Goal: Task Accomplishment & Management: Manage account settings

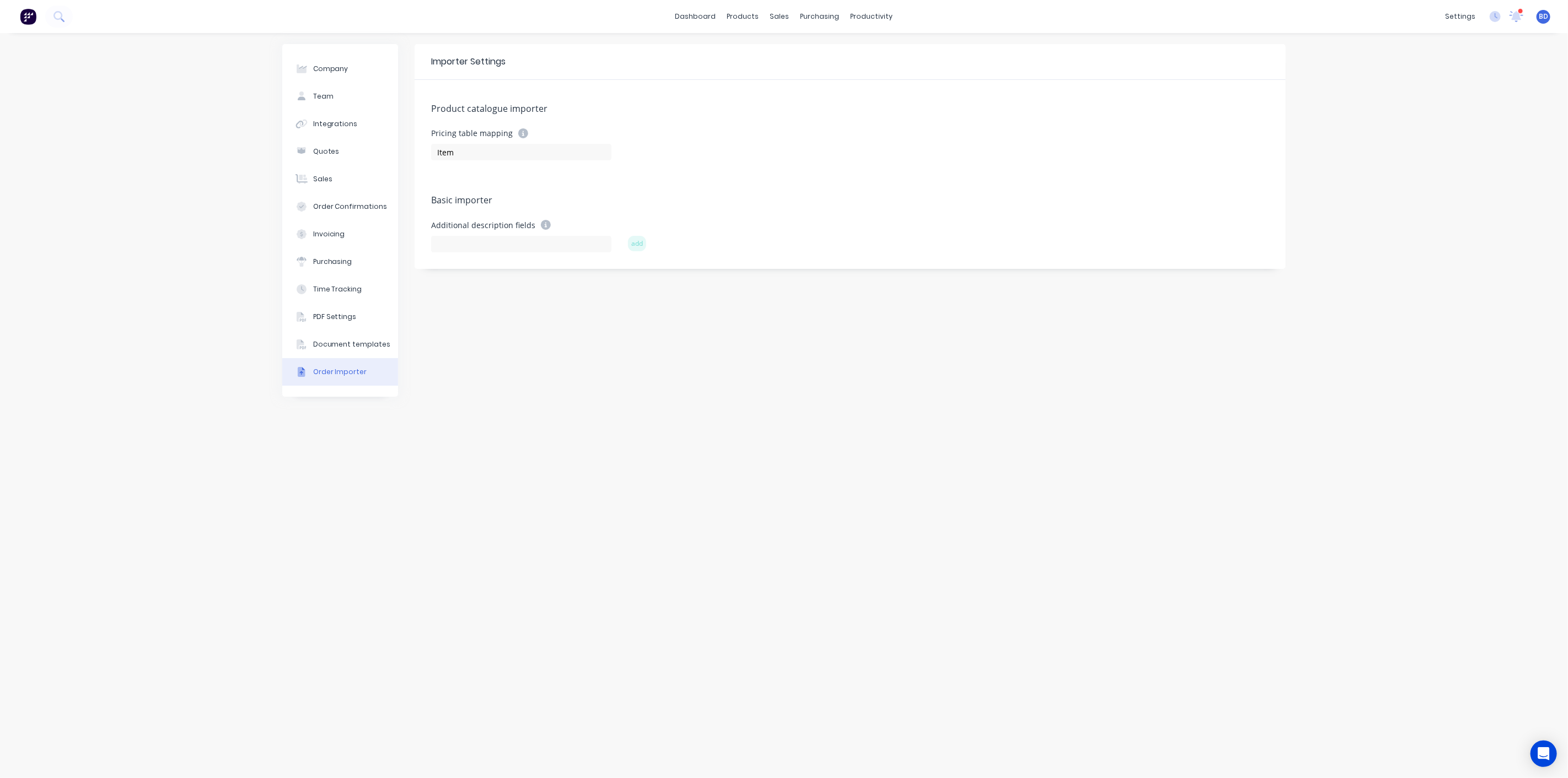
click at [1547, 19] on span "BD" at bounding box center [1543, 16] width 9 height 10
click at [1462, 142] on button "Sign out" at bounding box center [1475, 137] width 146 height 22
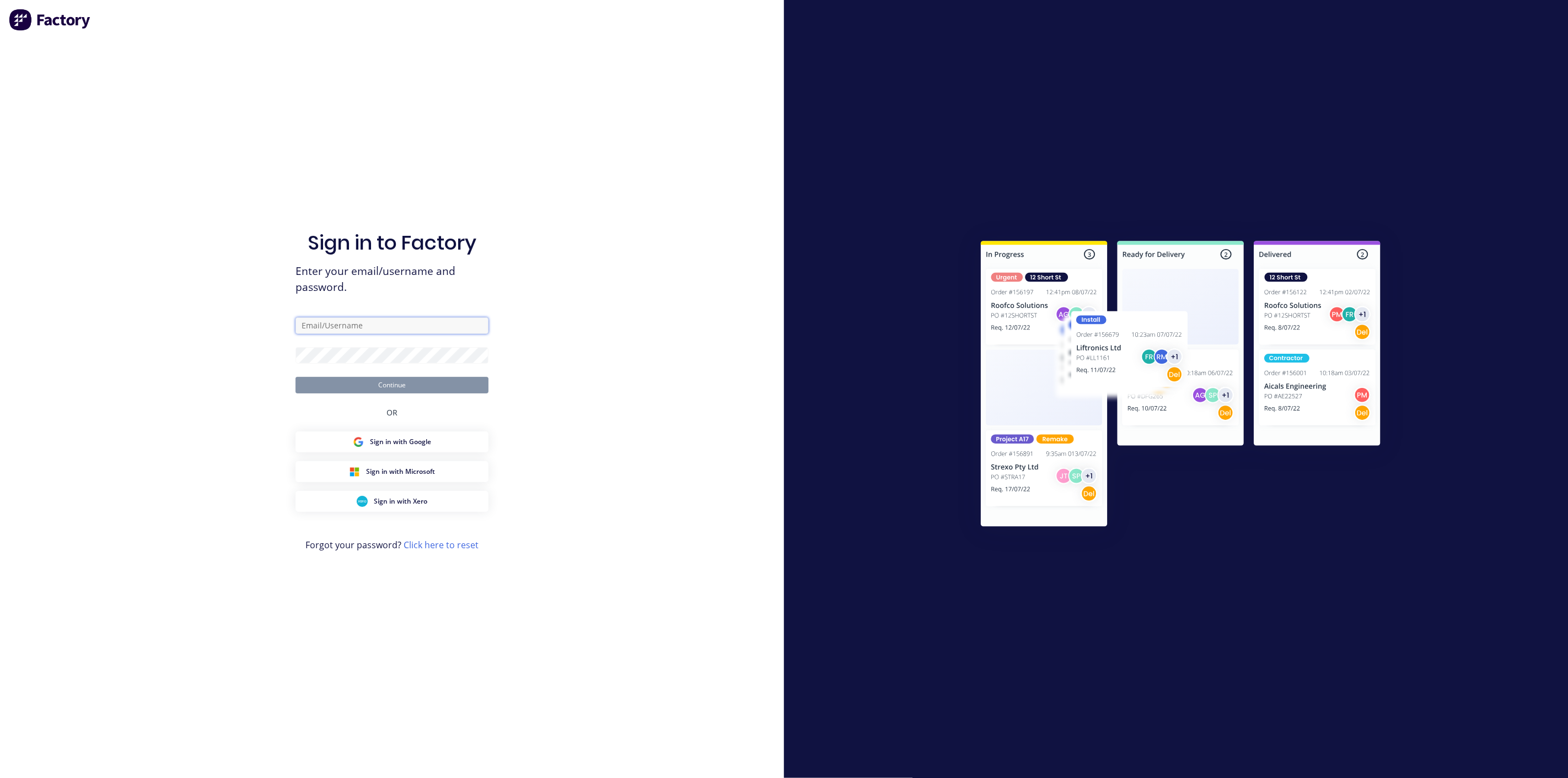
click at [393, 320] on input "text" at bounding box center [392, 325] width 193 height 16
type input "brandon.dsouza@nmi.co.nz"
click at [446, 382] on button "Continue" at bounding box center [392, 385] width 193 height 16
